Goal: Information Seeking & Learning: Learn about a topic

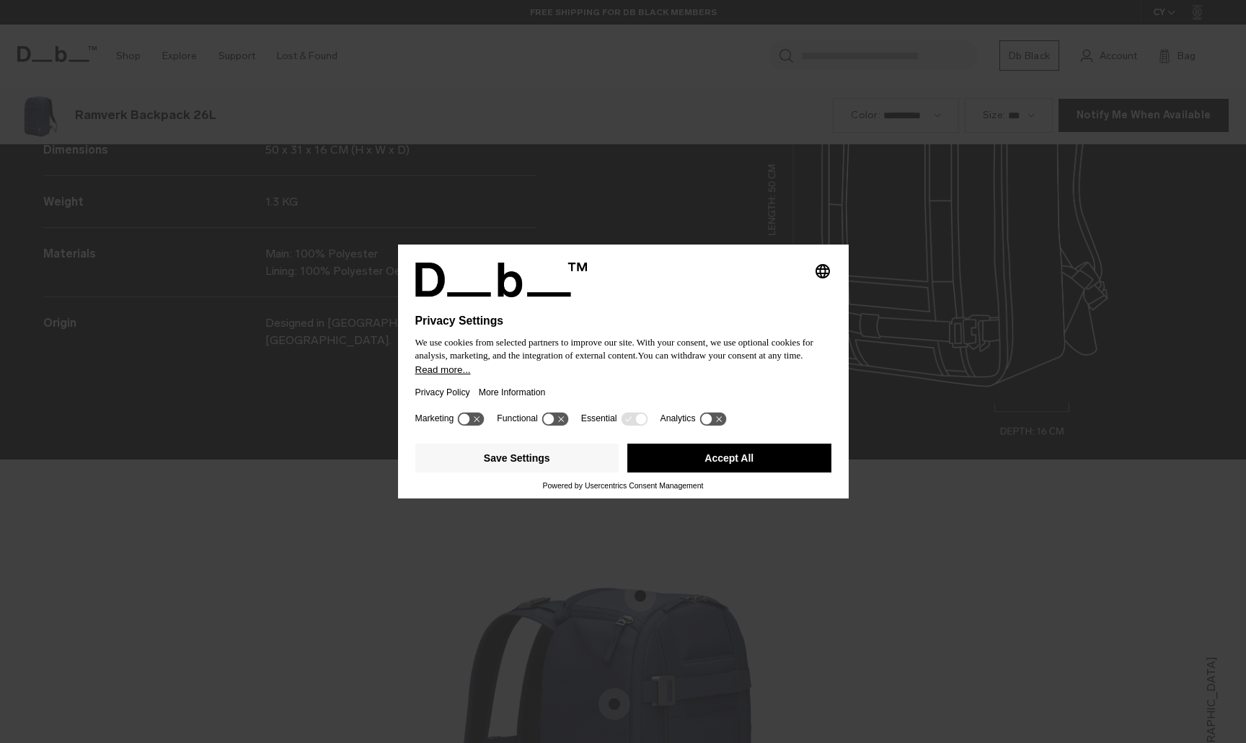
scroll to position [2228, 0]
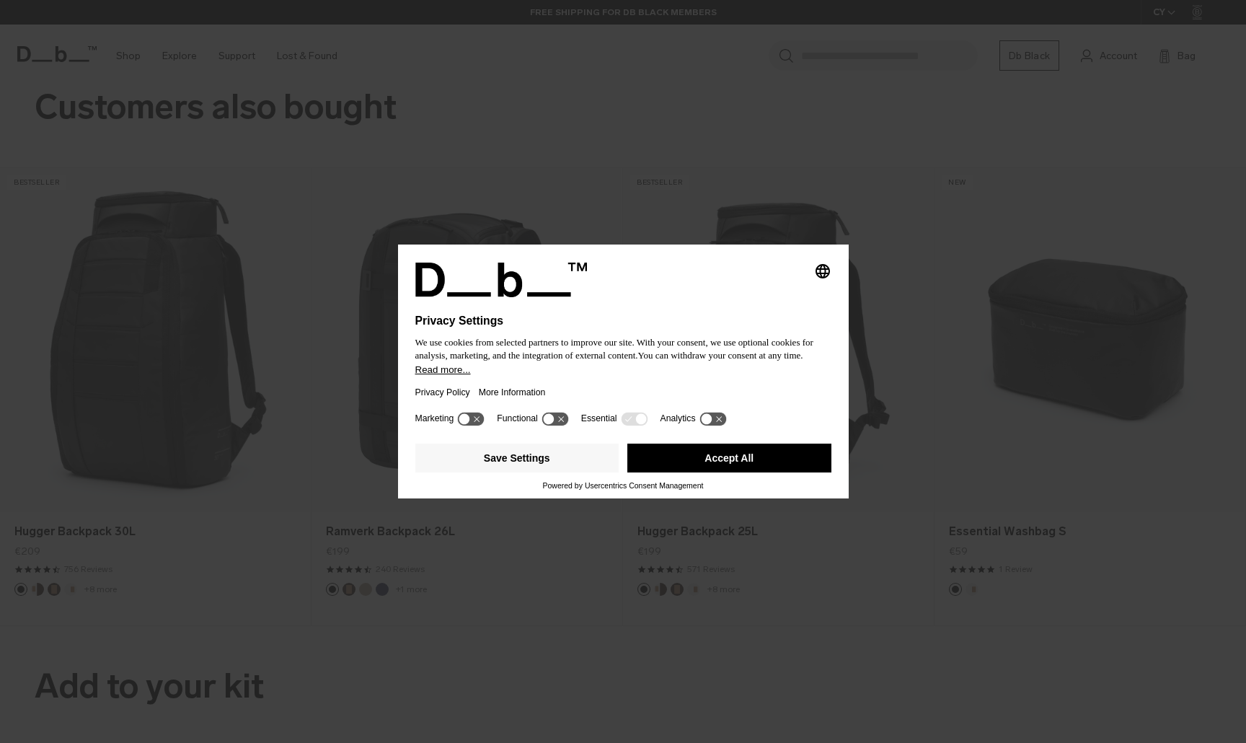
scroll to position [2228, 0]
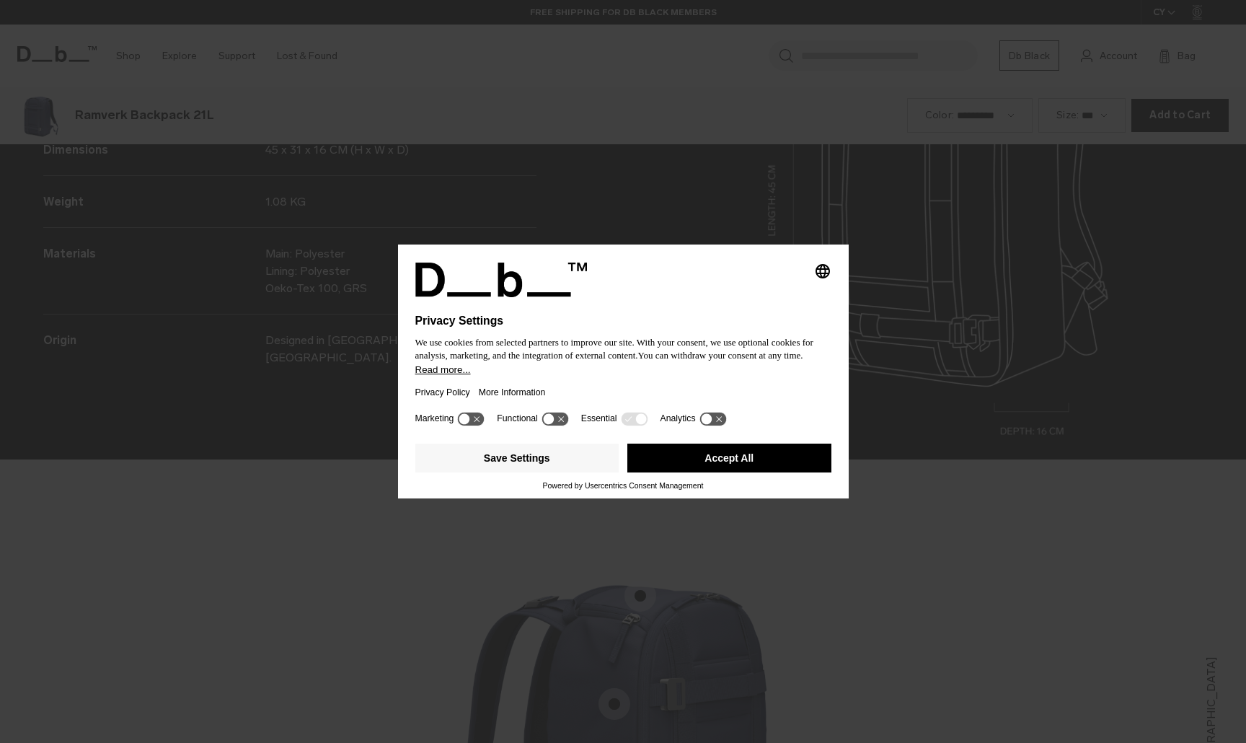
scroll to position [2228, 0]
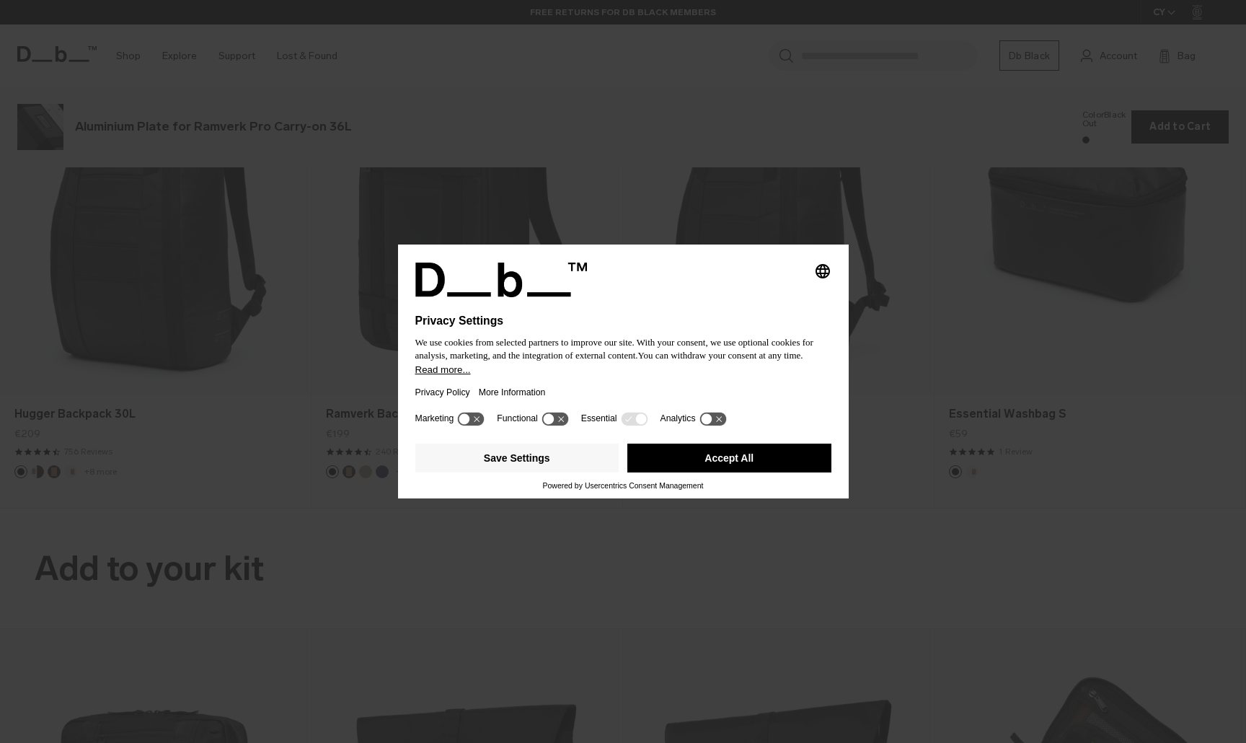
scroll to position [2228, 0]
